Goal: Task Accomplishment & Management: Manage account settings

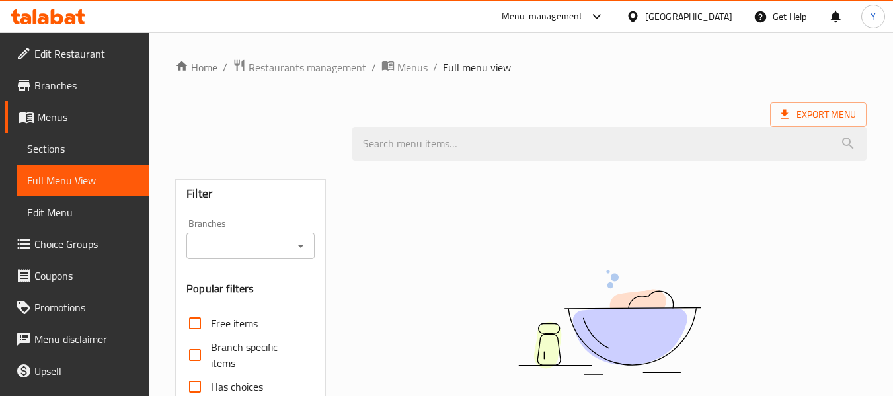
click at [713, 17] on div "Qatar" at bounding box center [688, 16] width 87 height 15
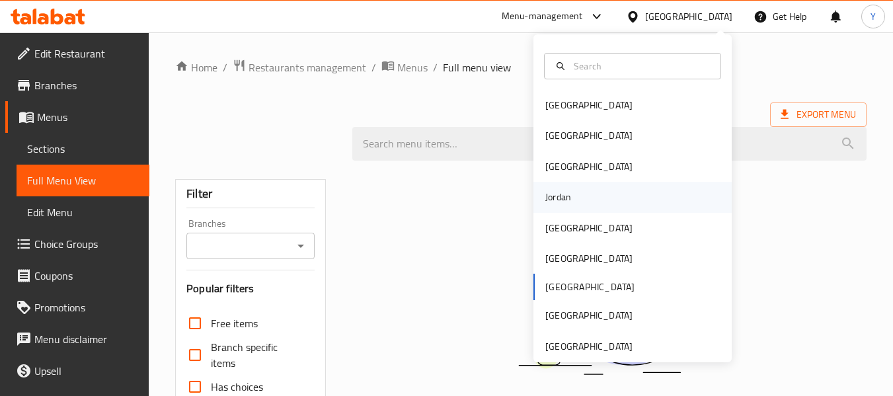
click at [685, 196] on div "Jordan" at bounding box center [633, 197] width 198 height 30
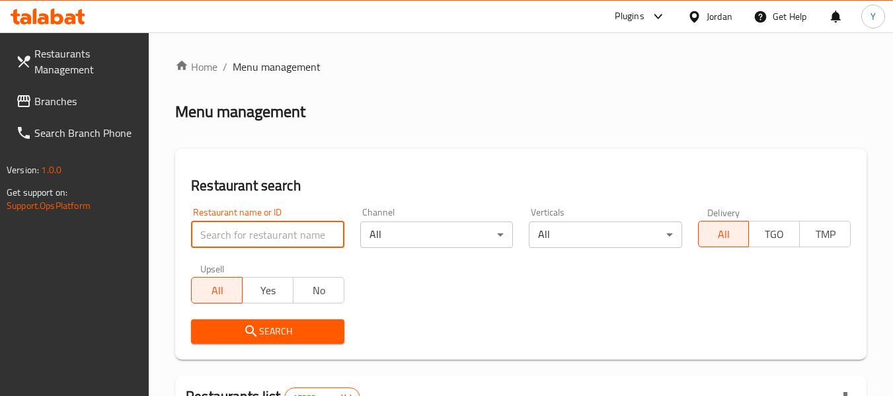
click at [214, 233] on input "search" at bounding box center [267, 235] width 153 height 26
paste input "776385"
type input "776385"
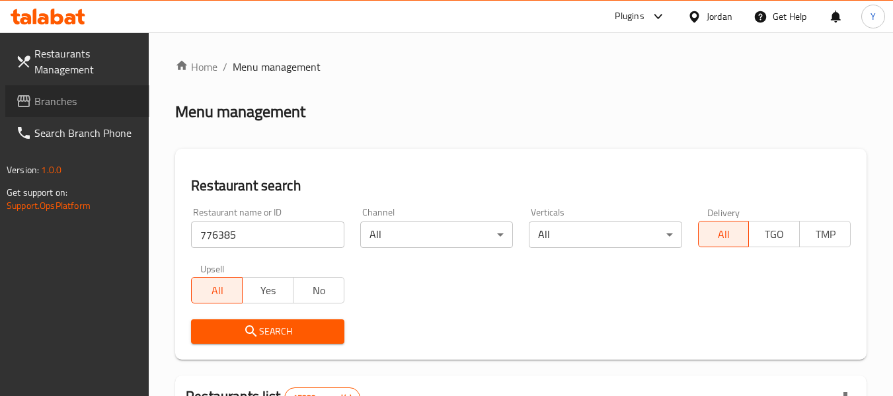
click at [54, 96] on span "Branches" at bounding box center [86, 101] width 104 height 16
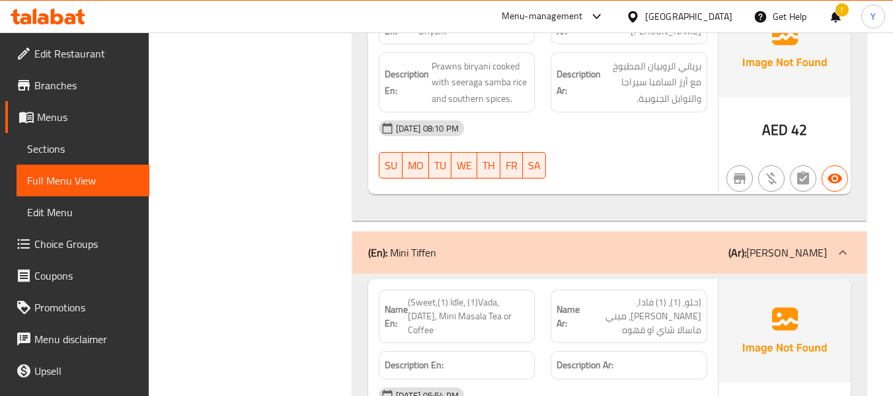
scroll to position [4924, 0]
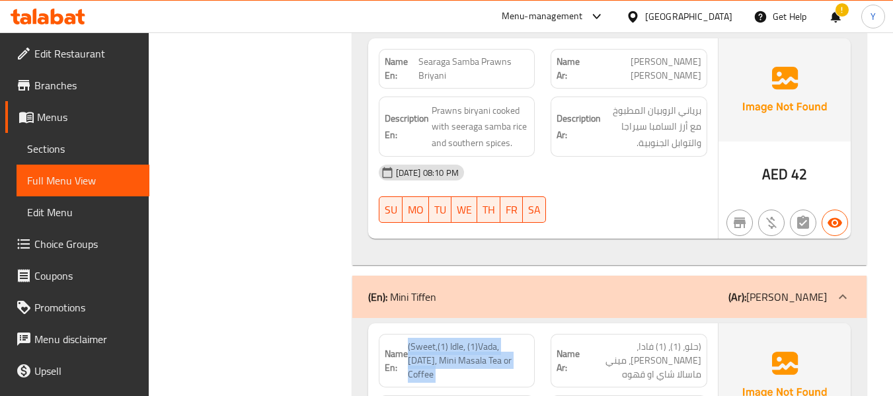
copy span "Idle"
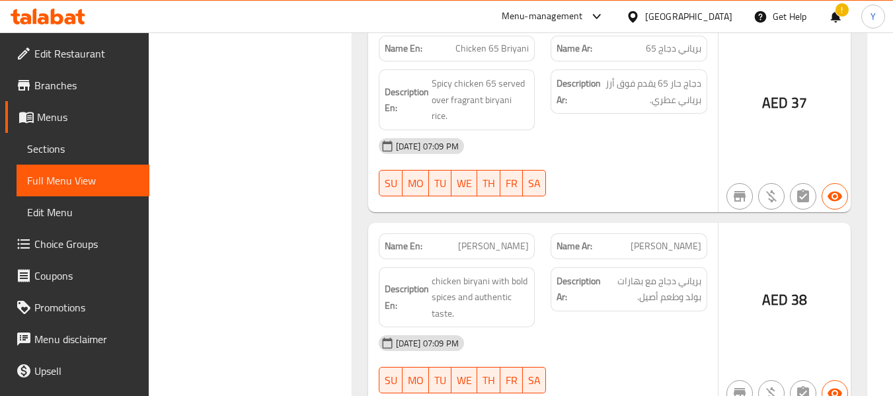
scroll to position [42625, 0]
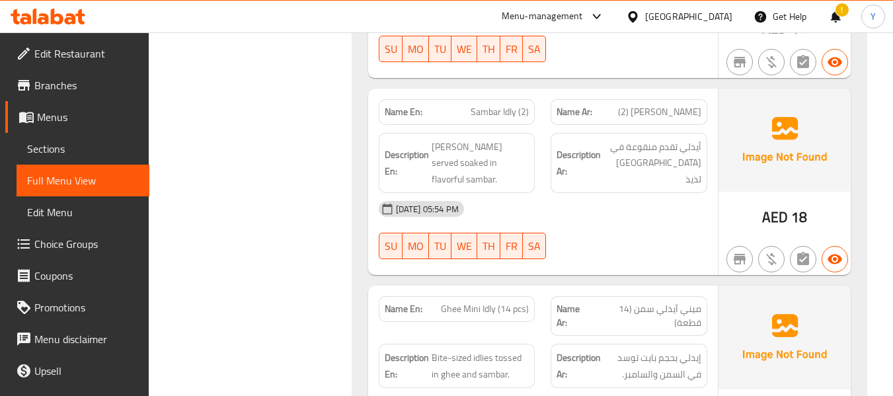
scroll to position [4879, 0]
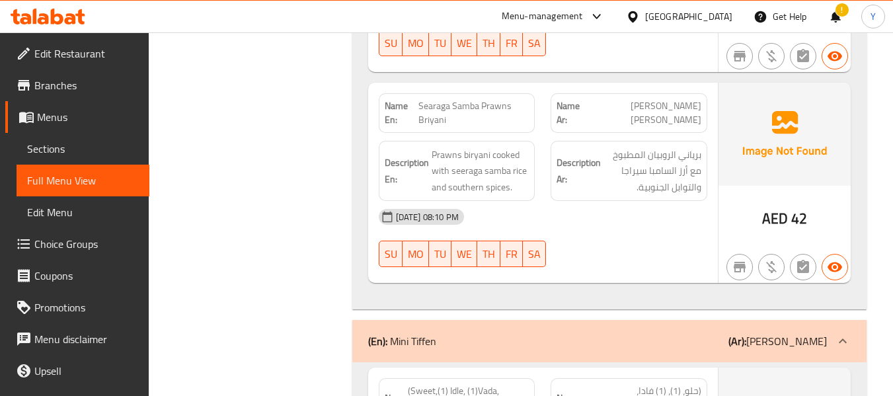
copy span "(Sweet,(1) Idle, (1)Vada, Pongal, Mini Masala Tea or Coffee"
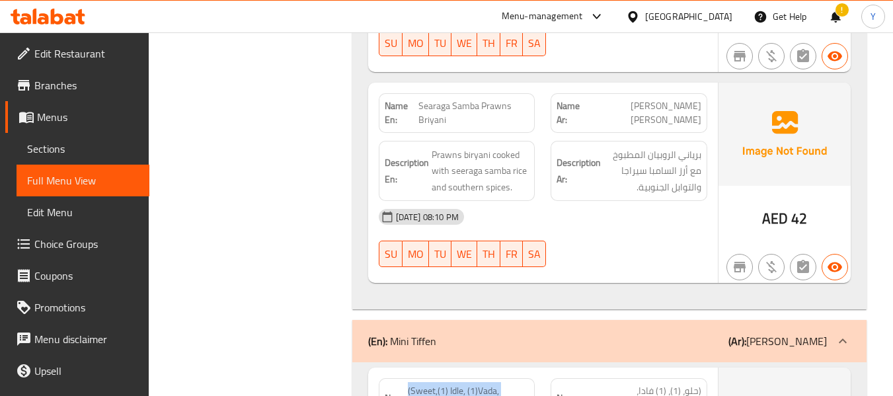
click at [66, 145] on span "Sections" at bounding box center [83, 149] width 112 height 16
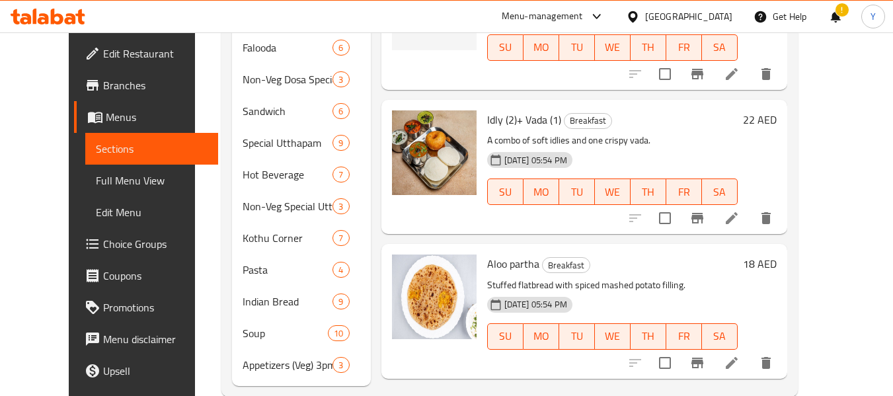
scroll to position [1005, 0]
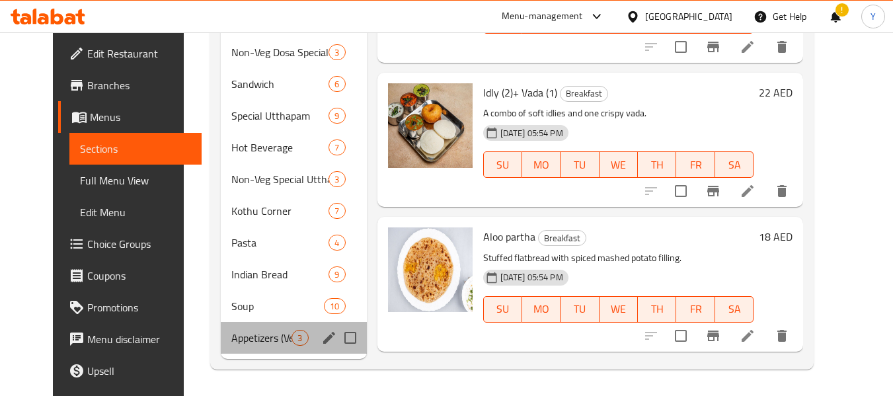
click at [243, 346] on div "Appetizers (Veg) 3pm-7pm 3" at bounding box center [293, 338] width 145 height 32
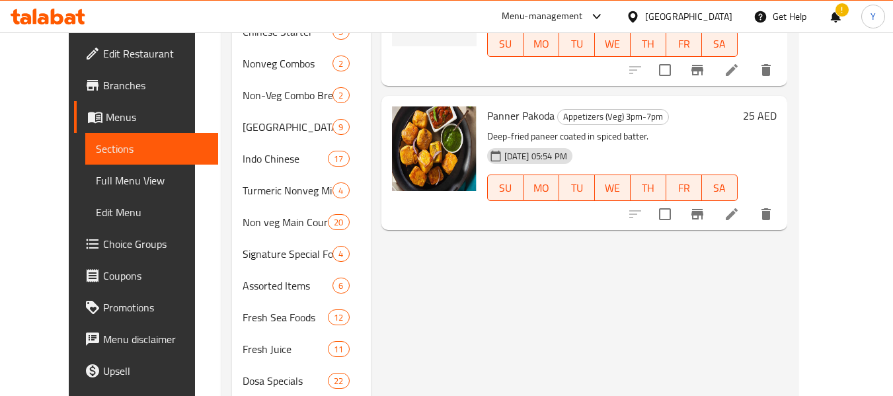
scroll to position [420, 0]
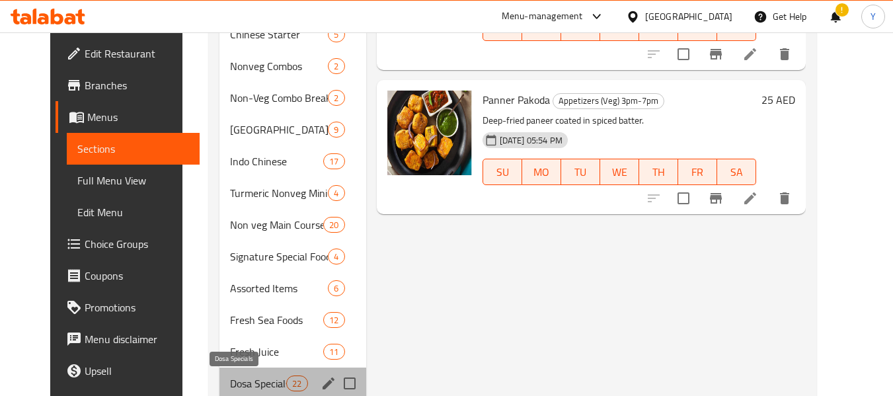
click at [247, 382] on span "Dosa Specials" at bounding box center [258, 384] width 56 height 16
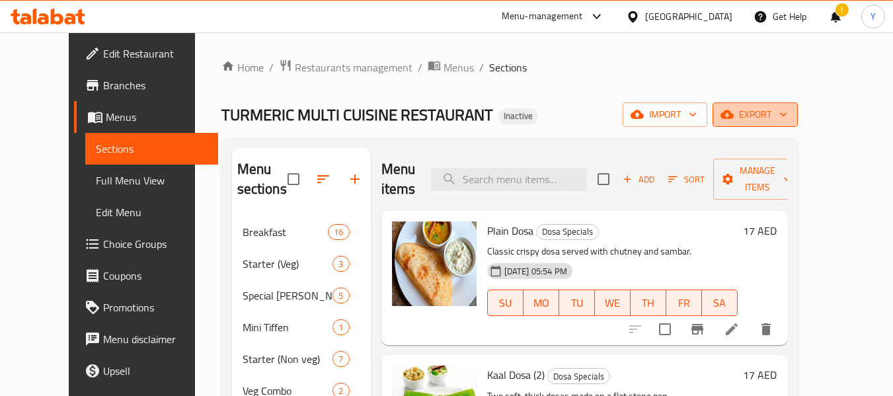
click at [788, 110] on span "export" at bounding box center [755, 114] width 64 height 17
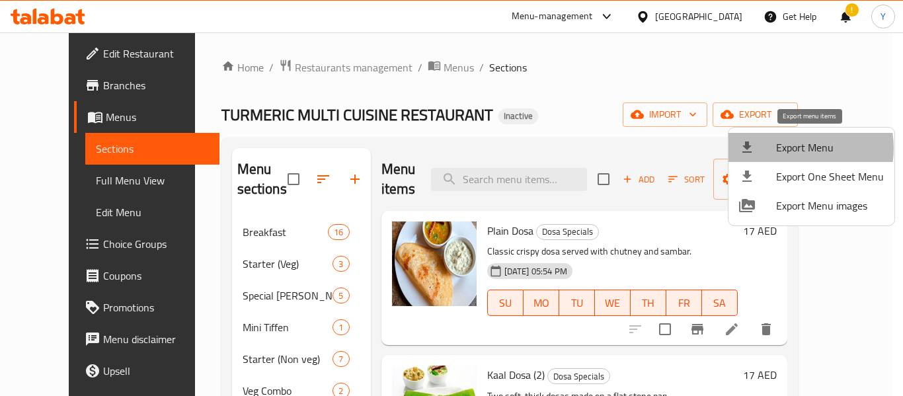
click at [791, 148] on span "Export Menu" at bounding box center [830, 148] width 108 height 16
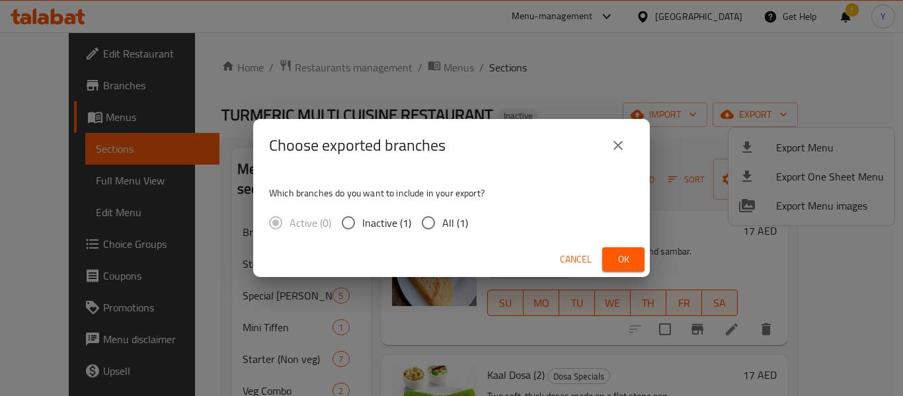
click at [431, 224] on input "All (1)" at bounding box center [429, 223] width 28 height 28
radio input "true"
click at [633, 254] on span "Ok" at bounding box center [623, 259] width 21 height 17
click at [618, 140] on icon "close" at bounding box center [618, 146] width 16 height 16
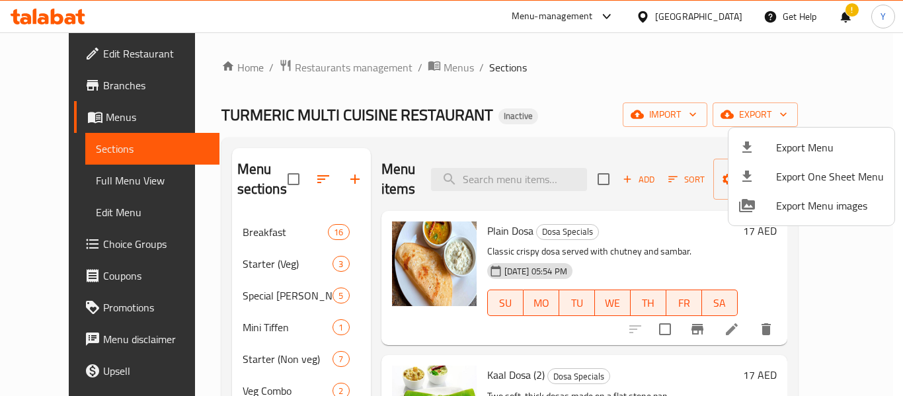
click at [288, 127] on div at bounding box center [451, 198] width 903 height 396
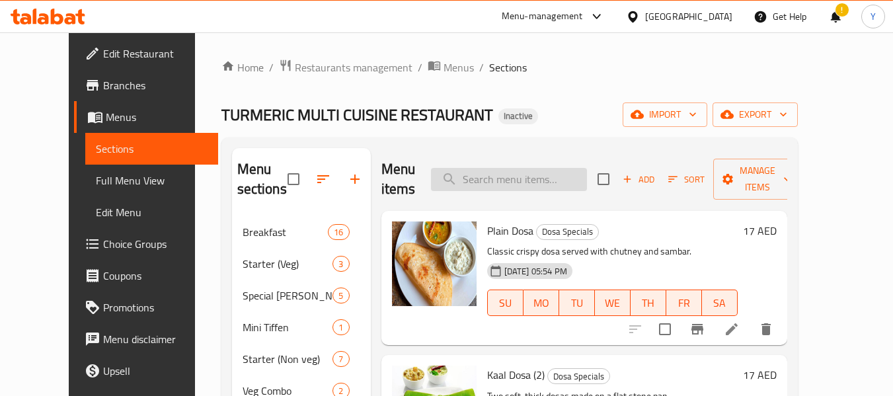
paste input "Sweet,(1) Idle, (1)Vada, Pongal"
click at [515, 182] on input "search" at bounding box center [509, 179] width 156 height 23
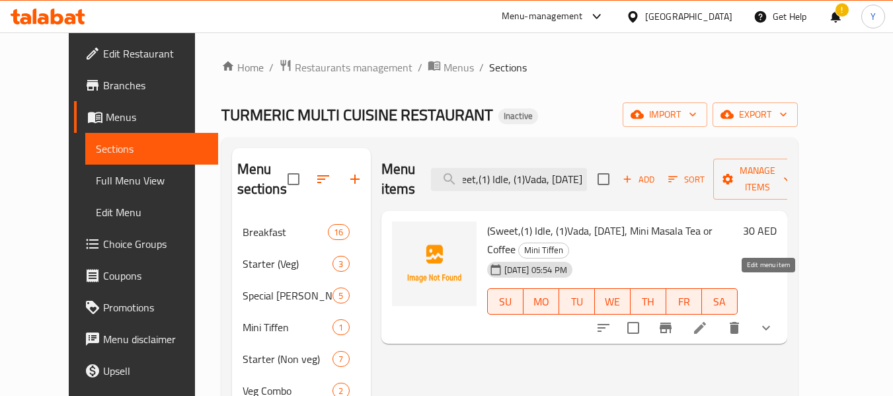
type input "Sweet,(1) Idle, (1)Vada, Pongal"
click at [706, 322] on icon at bounding box center [700, 328] width 12 height 12
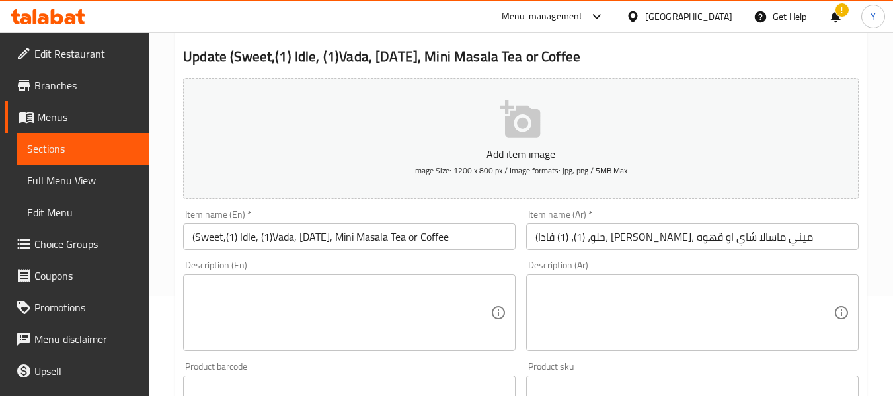
scroll to position [92, 0]
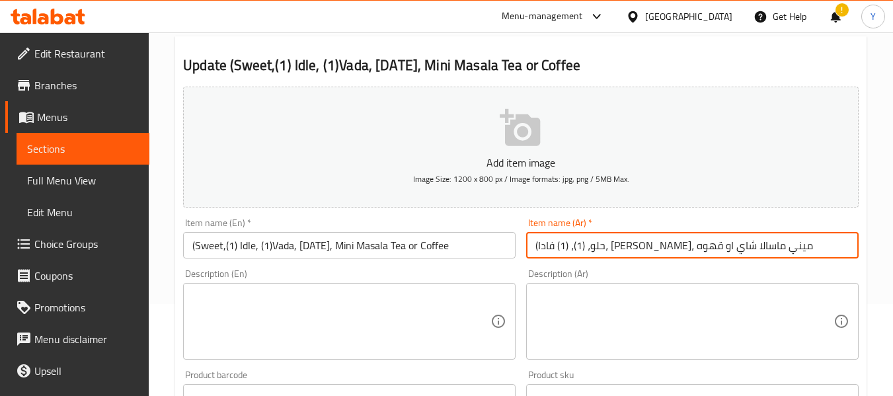
click at [727, 244] on input "(حلو، (1)، (1) فادا، بونجال، ميني ماسالا شاي او قهوه" at bounding box center [692, 245] width 333 height 26
type input "(حلو، (1) إدلي، (1) فادا، بونجال، ميني ماسالا شاي او قهوه"
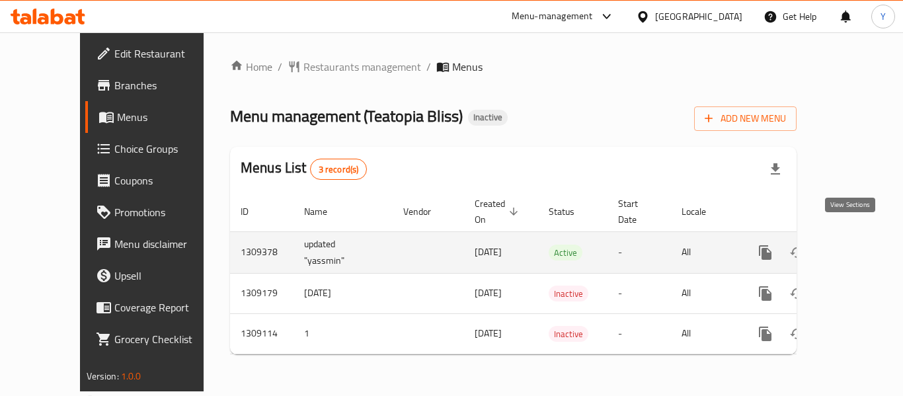
click at [853, 245] on icon "enhanced table" at bounding box center [861, 253] width 16 height 16
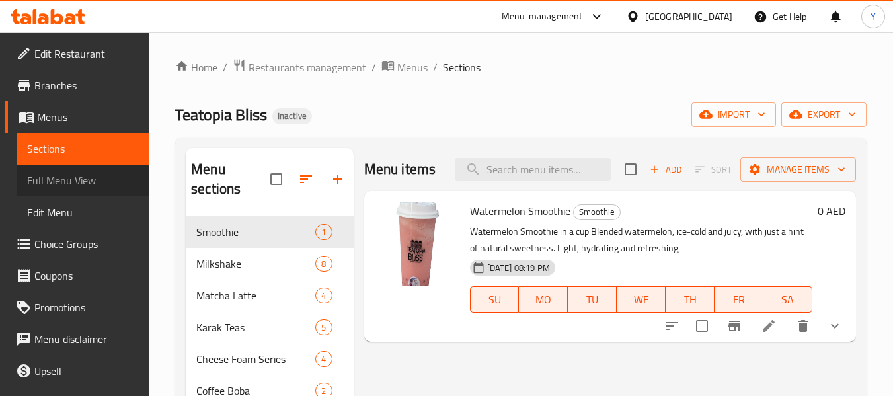
click at [122, 187] on span "Full Menu View" at bounding box center [83, 181] width 112 height 16
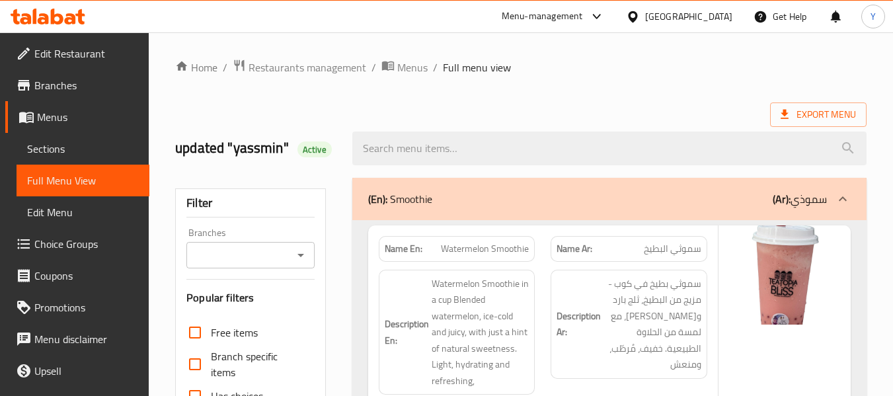
scroll to position [346, 0]
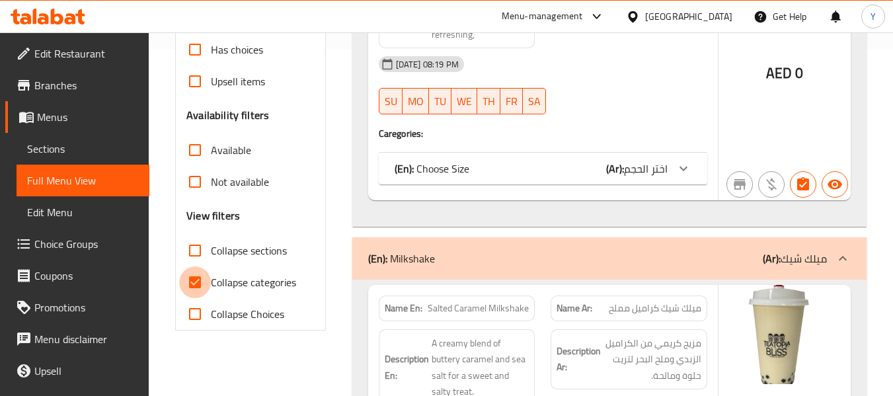
click at [204, 282] on input "Collapse categories" at bounding box center [195, 282] width 32 height 32
checkbox input "false"
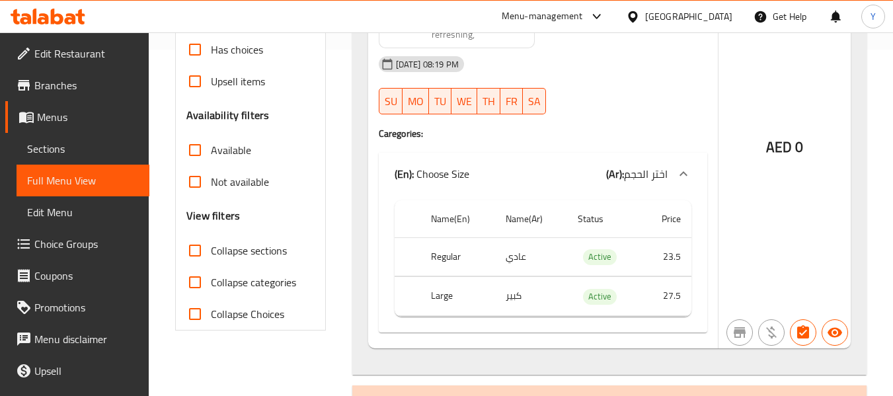
click at [824, 123] on div "AED 0" at bounding box center [785, 113] width 132 height 469
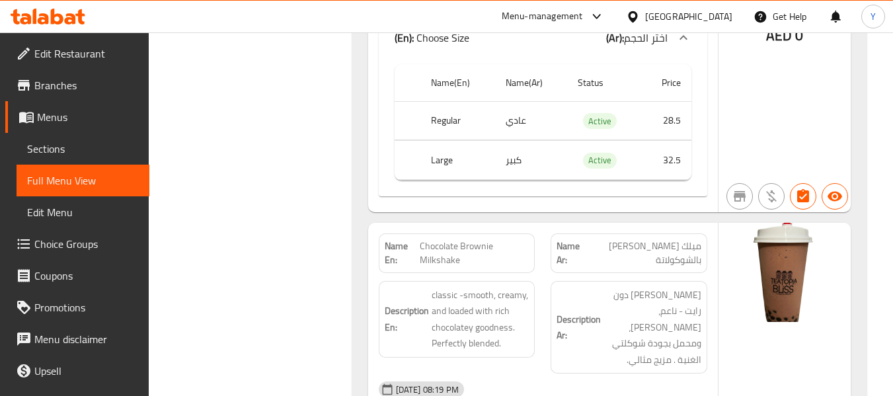
scroll to position [981, 0]
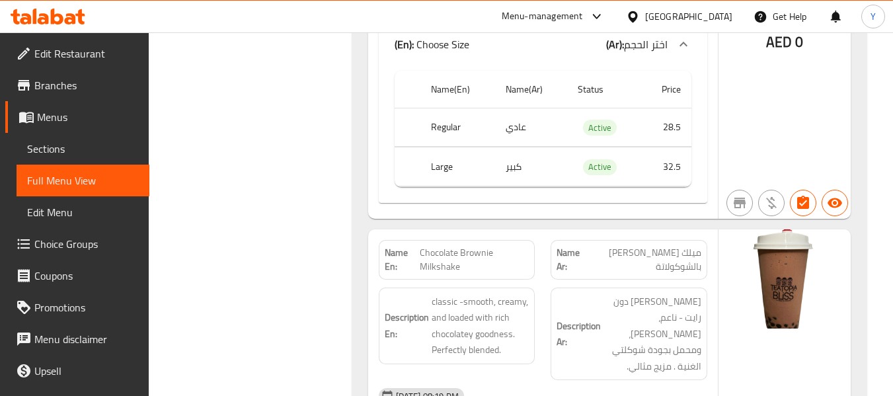
click at [471, 243] on div "Name En: Chocolate Brownie Milkshake" at bounding box center [457, 260] width 157 height 40
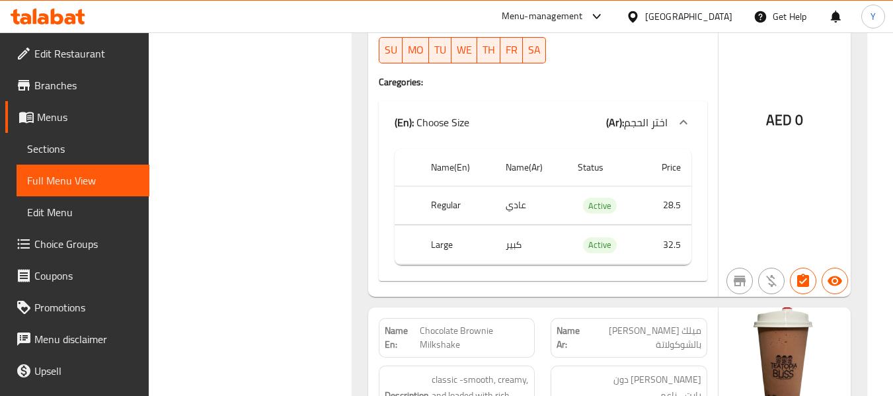
scroll to position [902, 0]
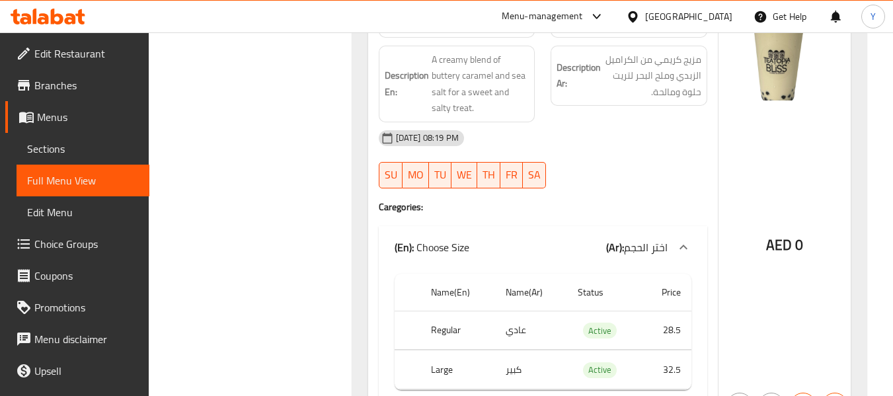
scroll to position [770, 0]
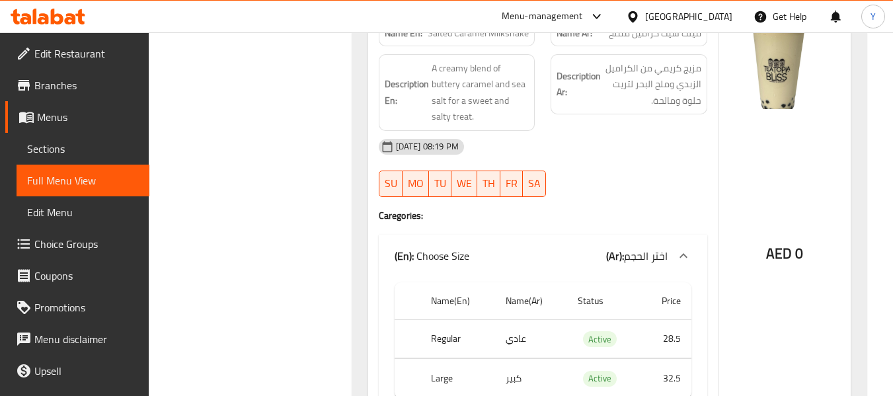
copy span "Salted Caramel Milkshake"
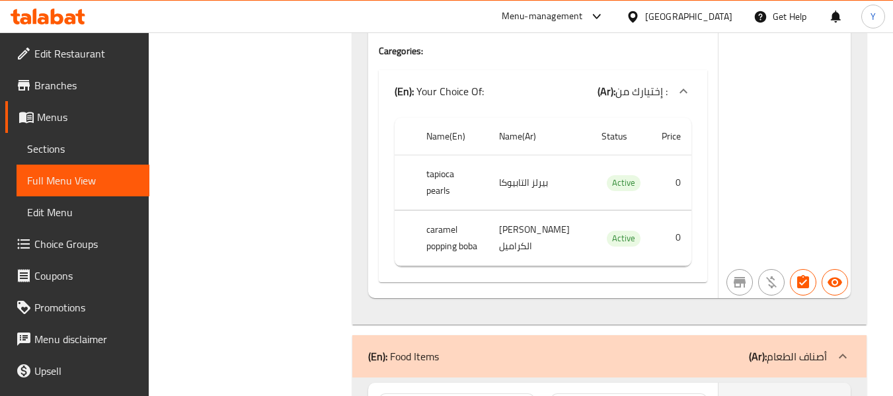
scroll to position [12160, 0]
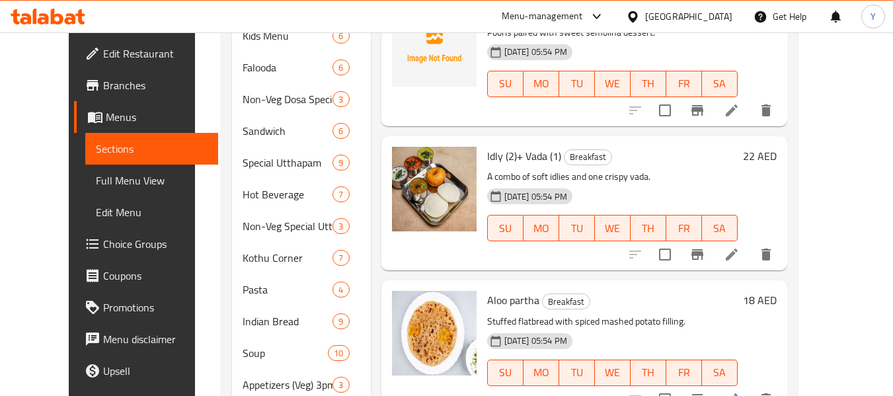
scroll to position [1005, 0]
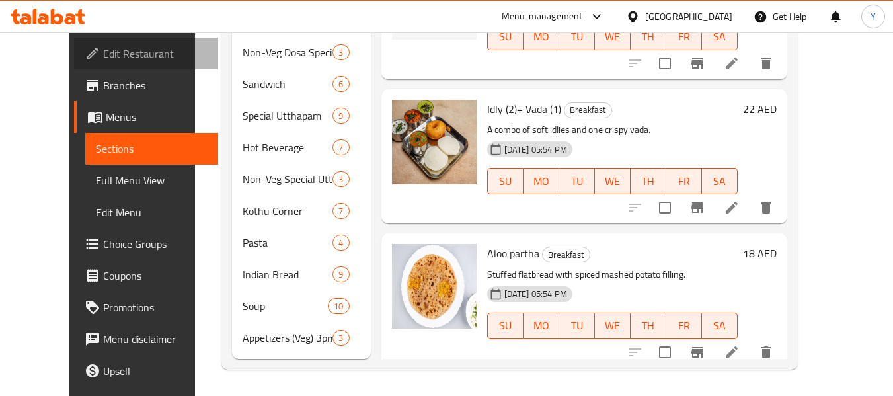
click at [97, 40] on link "Edit Restaurant" at bounding box center [146, 54] width 144 height 32
